Goal: Task Accomplishment & Management: Manage account settings

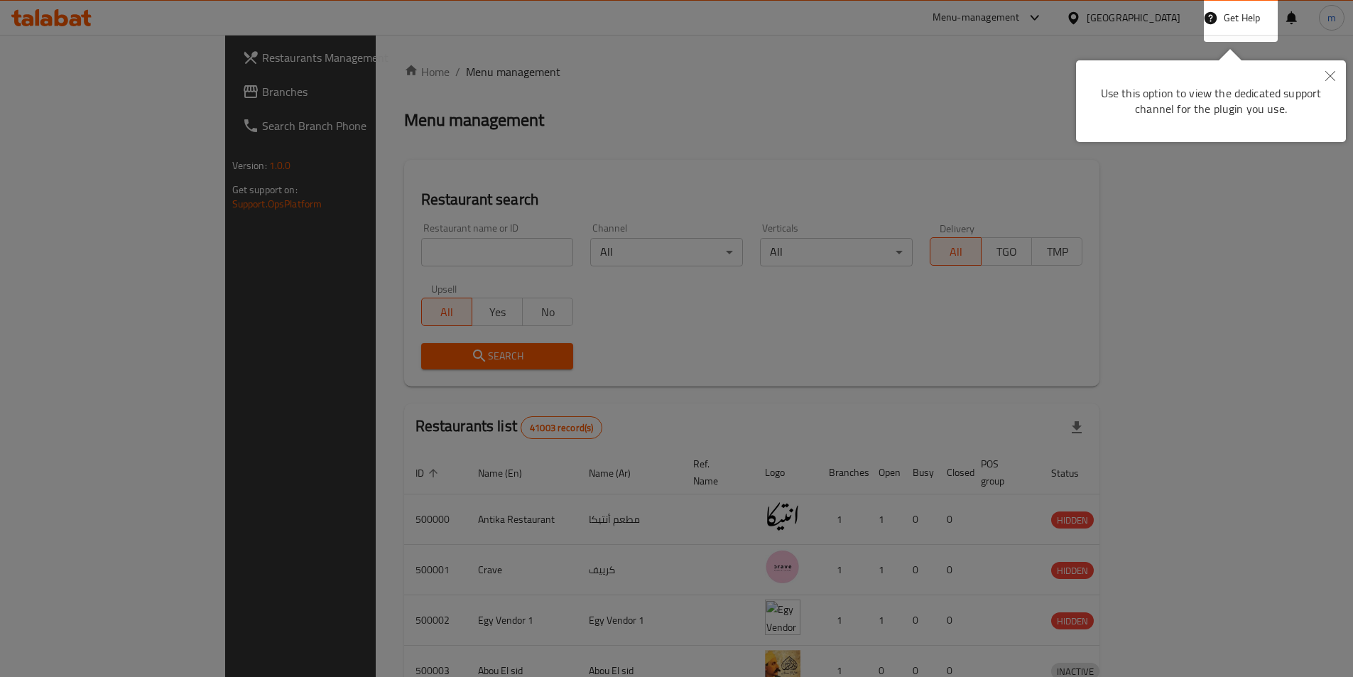
click at [1260, 256] on div at bounding box center [676, 338] width 1353 height 677
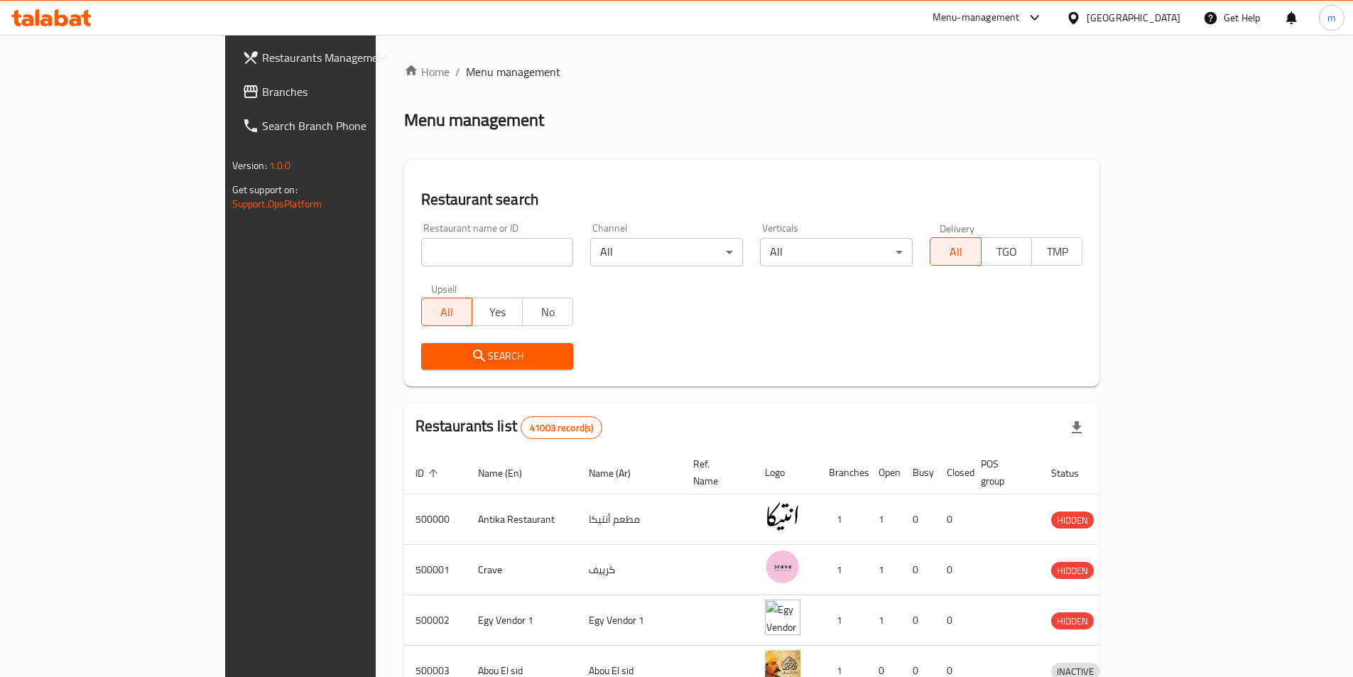
click at [1087, 16] on div at bounding box center [1076, 18] width 21 height 16
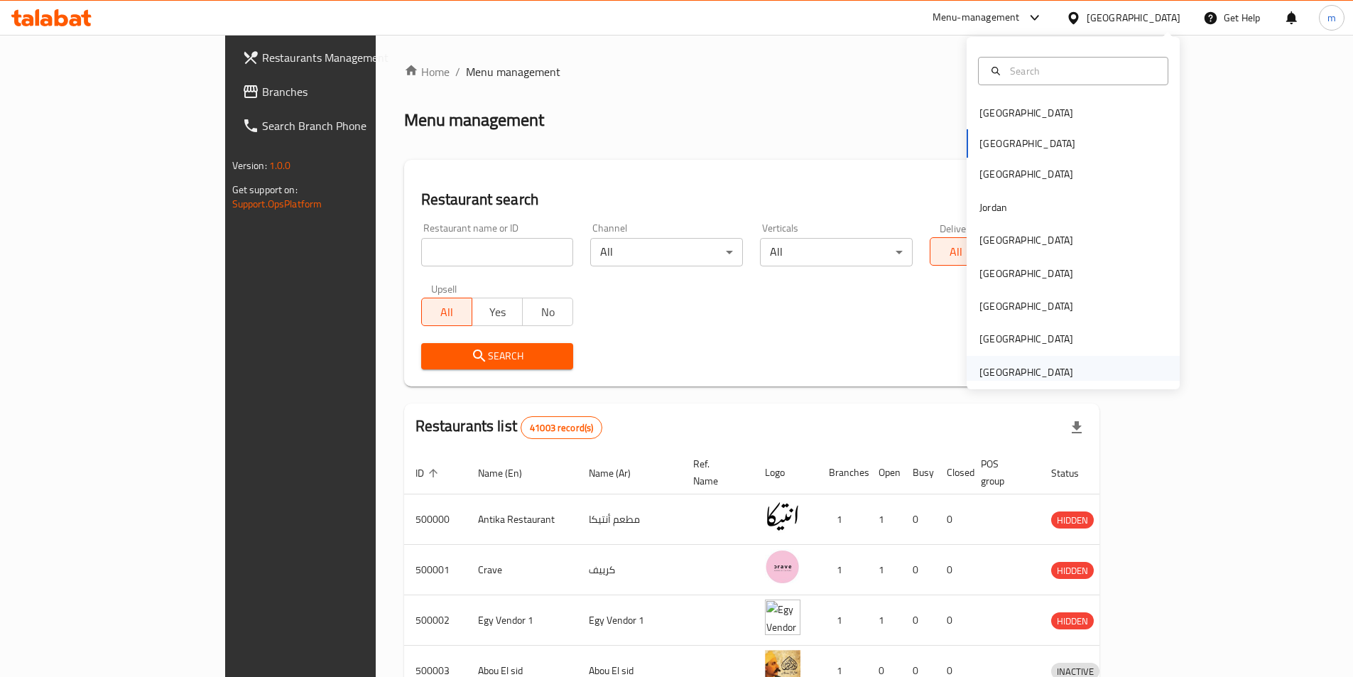
click at [1082, 374] on div "[GEOGRAPHIC_DATA]" at bounding box center [1073, 372] width 213 height 33
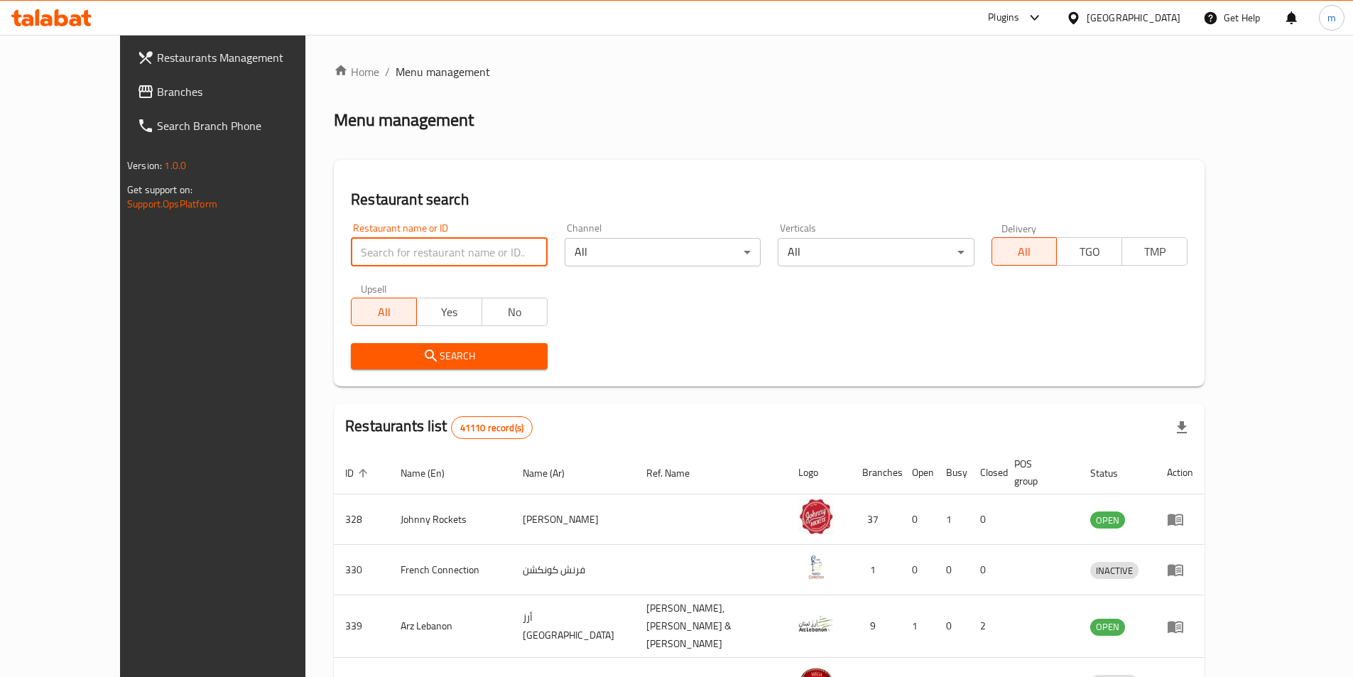
click at [453, 261] on input "search" at bounding box center [449, 252] width 196 height 28
click at [54, 31] on div at bounding box center [51, 18] width 103 height 28
click at [55, 26] on div at bounding box center [51, 17] width 80 height 17
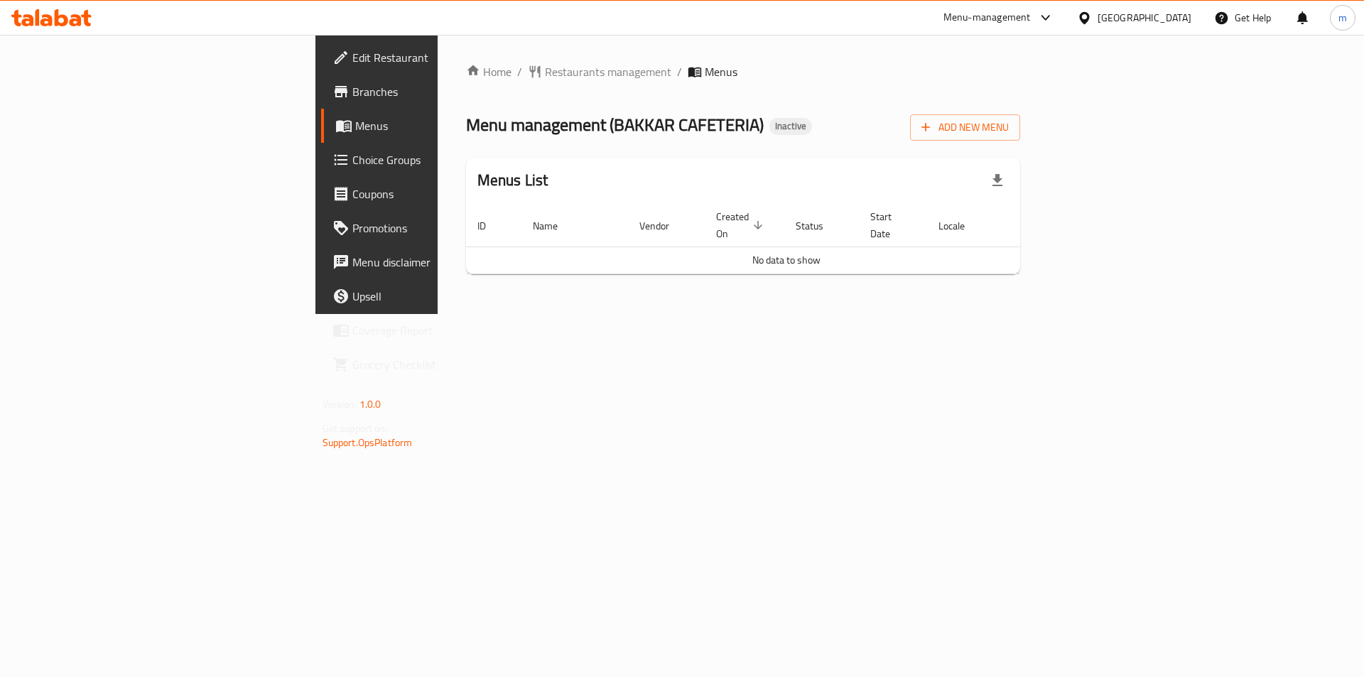
click at [557, 278] on div "Home / Restaurants management / Menus Menu management ( BAKKAR CAFETERIA ) Inac…" at bounding box center [744, 174] width 612 height 279
click at [352, 87] on span "Branches" at bounding box center [442, 91] width 180 height 17
click at [1009, 125] on span "Add New Menu" at bounding box center [964, 128] width 87 height 18
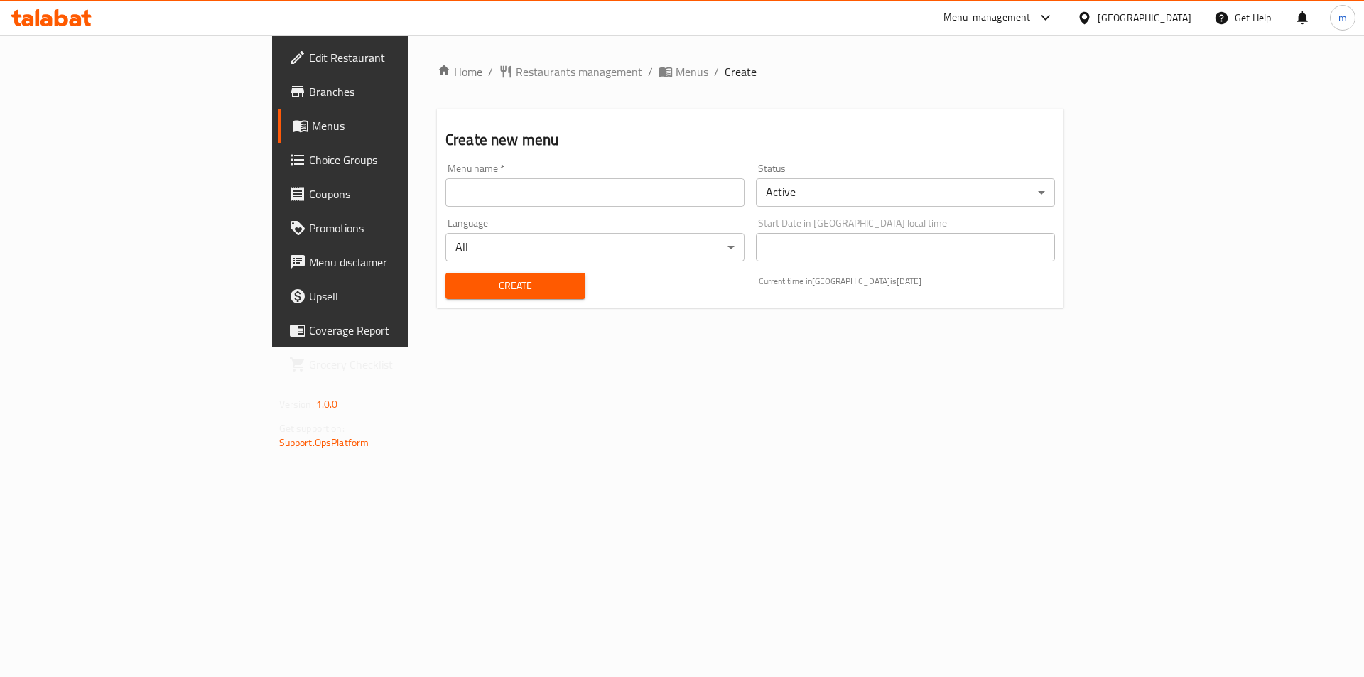
click at [566, 172] on div "Menu name   * Menu name *" at bounding box center [594, 184] width 299 height 43
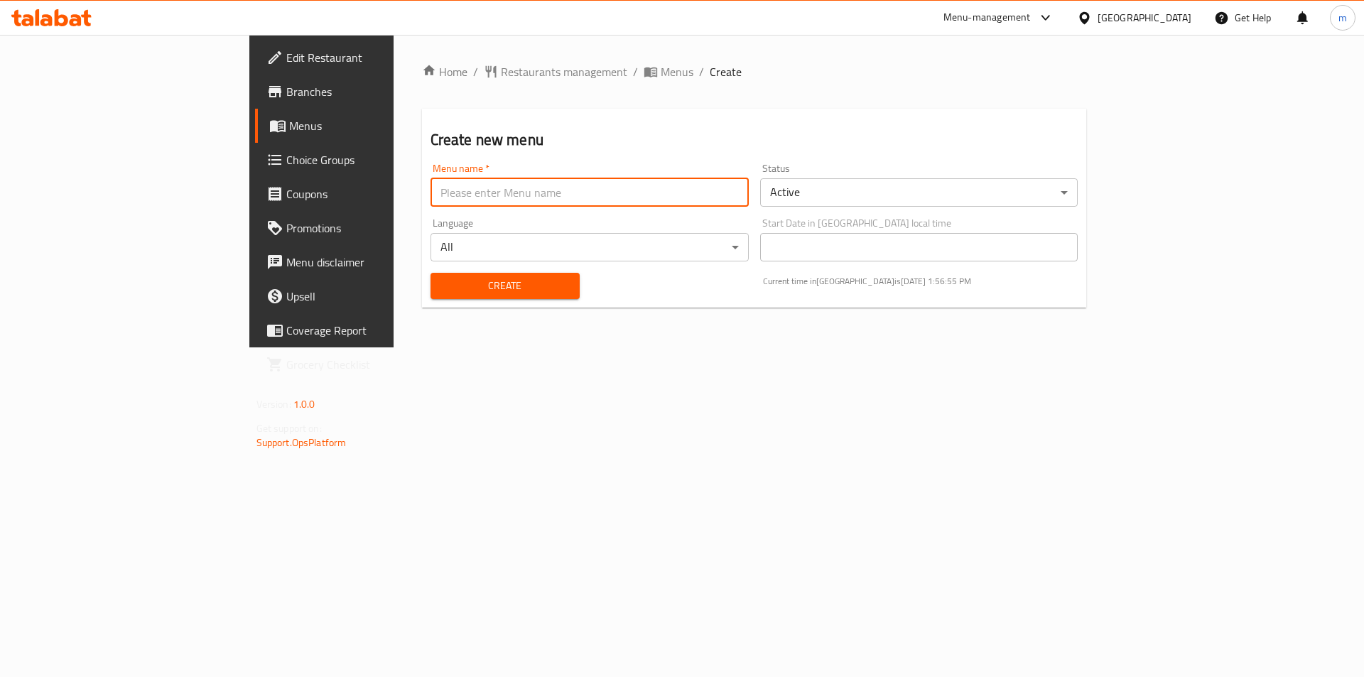
click at [575, 189] on input "text" at bounding box center [589, 192] width 318 height 28
click at [430, 197] on input "Ateff 4/9/2025" at bounding box center [589, 192] width 318 height 28
type input "Ateff 7/9/2025"
click at [649, 347] on div "Home / Restaurants management / Menus / Create Create new menu Menu name   * At…" at bounding box center [755, 191] width 722 height 313
click at [442, 288] on span "Create" at bounding box center [505, 286] width 126 height 18
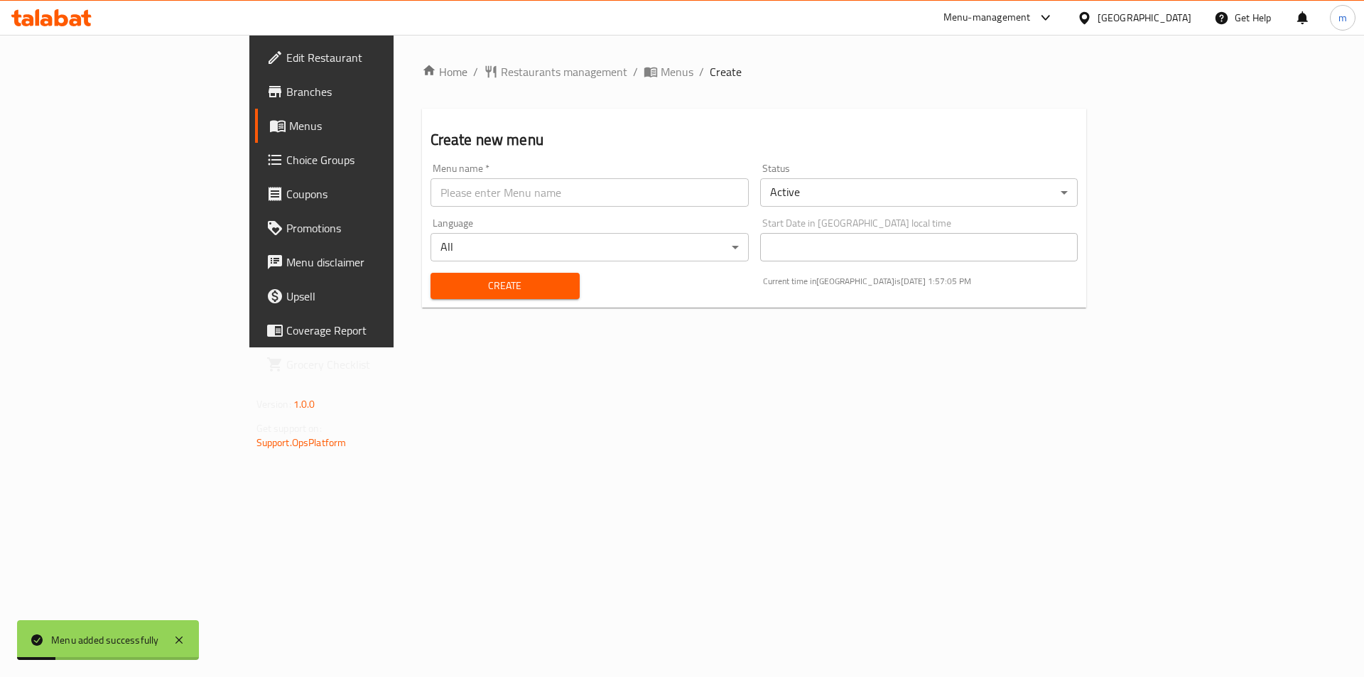
click at [289, 121] on span "Menus" at bounding box center [377, 125] width 177 height 17
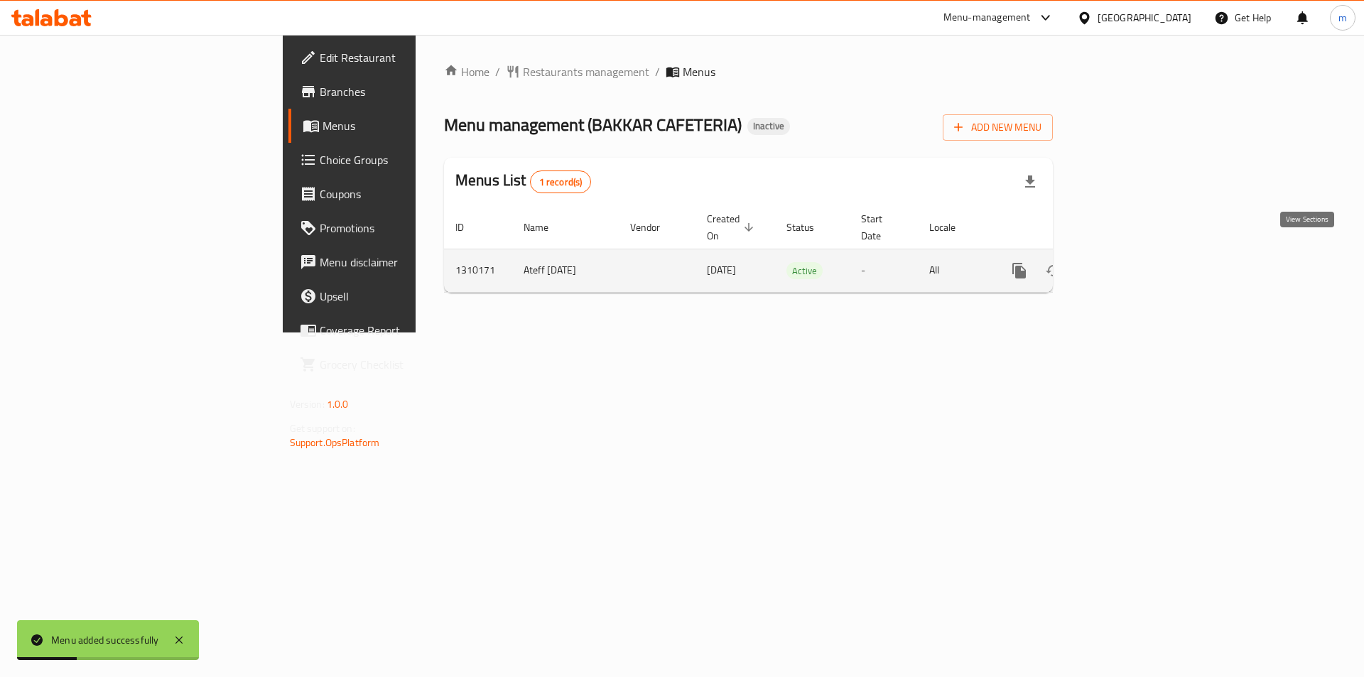
click at [1139, 259] on link "enhanced table" at bounding box center [1122, 271] width 34 height 34
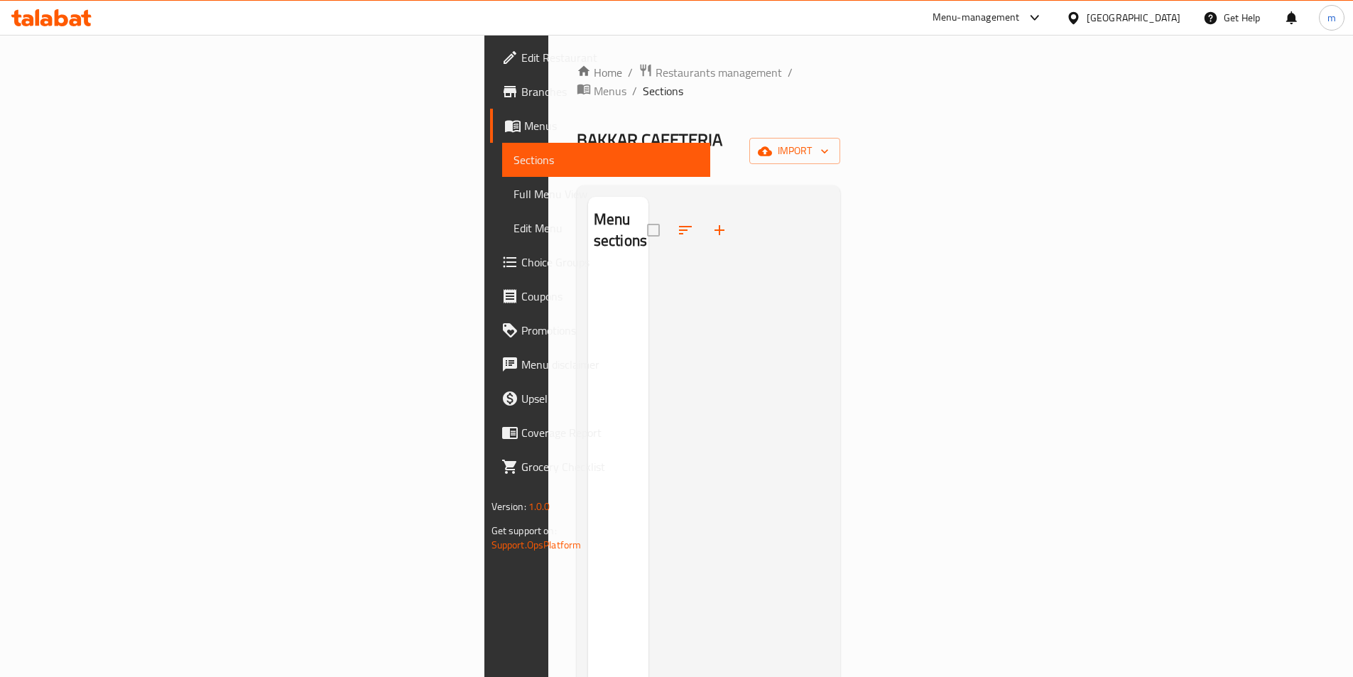
click at [521, 58] on span "Edit Restaurant" at bounding box center [610, 57] width 178 height 17
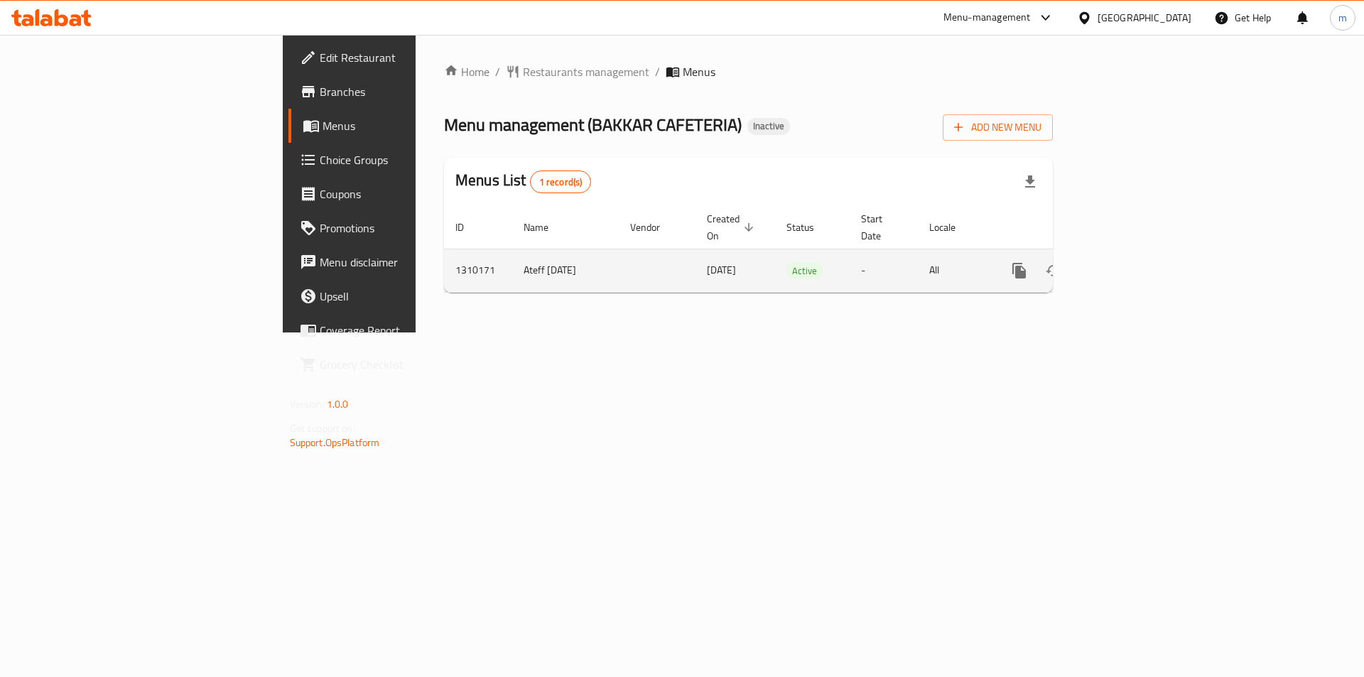
click at [1130, 262] on icon "enhanced table" at bounding box center [1121, 270] width 17 height 17
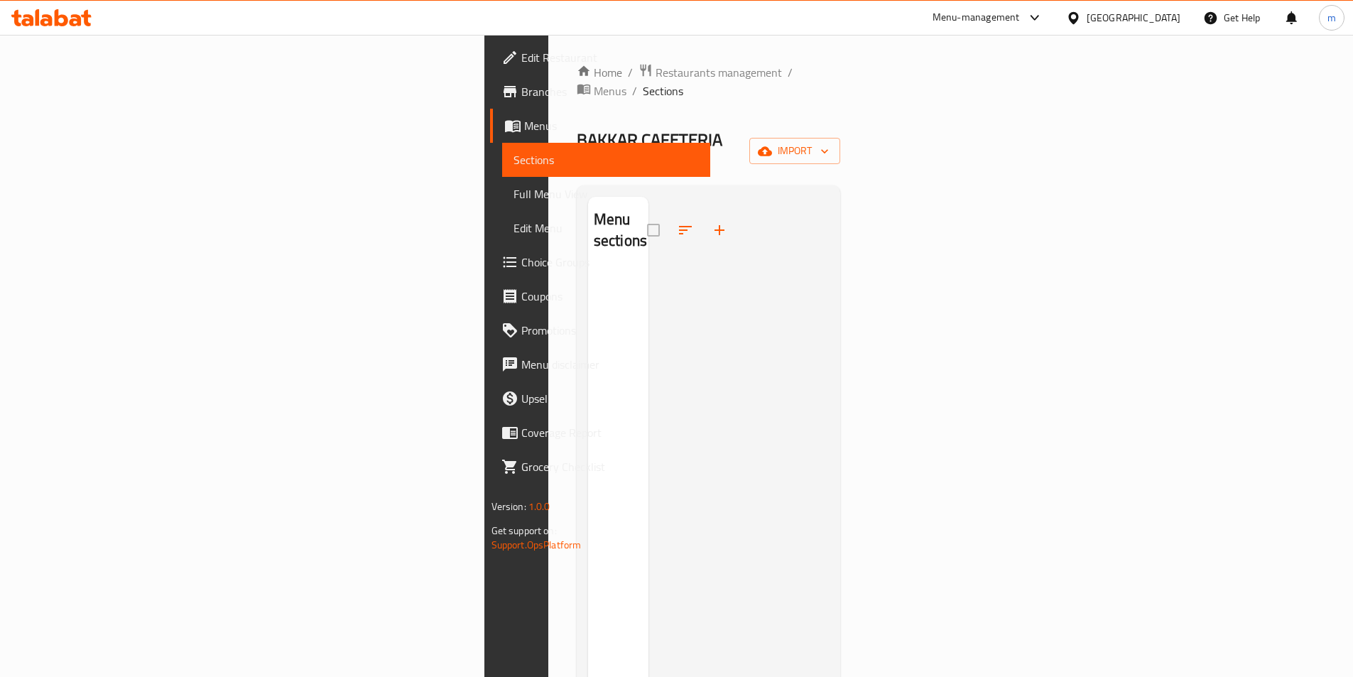
click at [521, 89] on span "Branches" at bounding box center [610, 91] width 178 height 17
